Goal: Browse casually

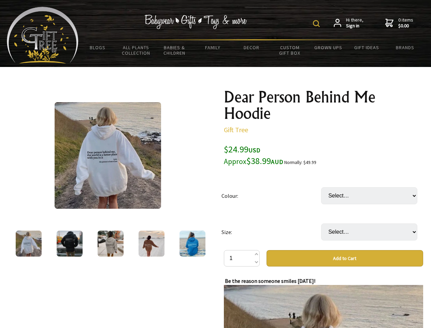
click at [318, 24] on img at bounding box center [316, 23] width 7 height 7
